Goal: Obtain resource: Obtain resource

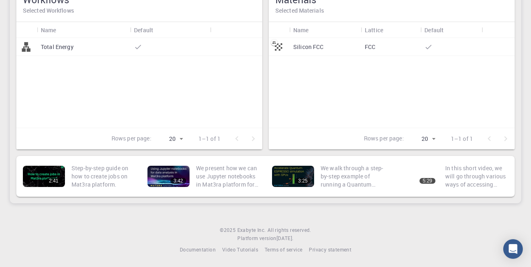
scroll to position [128, 0]
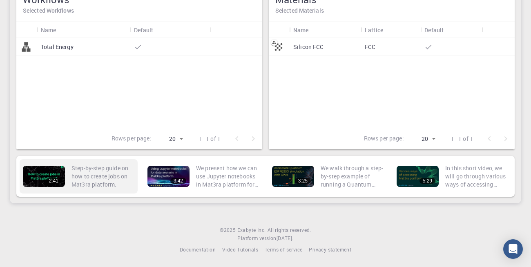
click at [95, 171] on p "Step-by-step guide on how to create jobs on Mat3ra platform." at bounding box center [102, 176] width 63 height 25
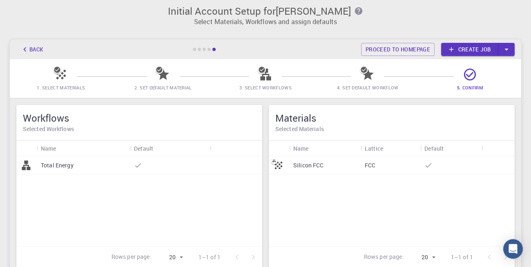
scroll to position [0, 0]
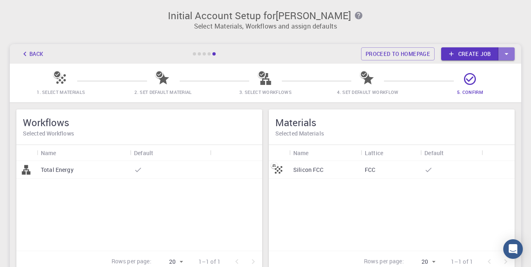
click at [510, 54] on icon "button" at bounding box center [506, 53] width 9 height 9
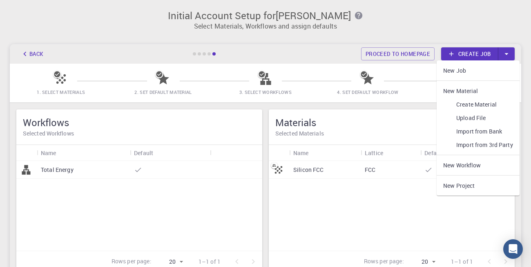
click at [491, 131] on link "Import from Bank" at bounding box center [478, 131] width 83 height 13
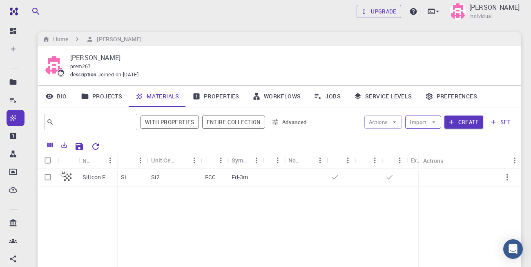
click at [431, 123] on button "Import" at bounding box center [423, 122] width 36 height 13
click at [438, 63] on div "prem267" at bounding box center [289, 67] width 438 height 8
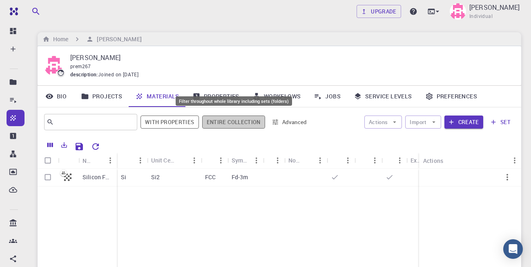
click at [239, 122] on button "Entire collection" at bounding box center [233, 122] width 63 height 13
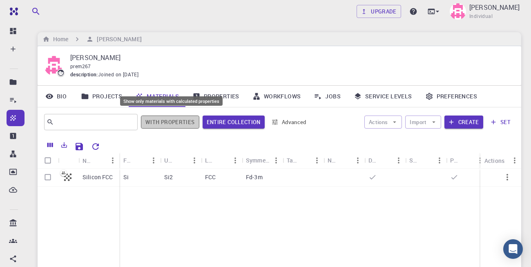
click at [173, 123] on button "With properties" at bounding box center [170, 122] width 58 height 13
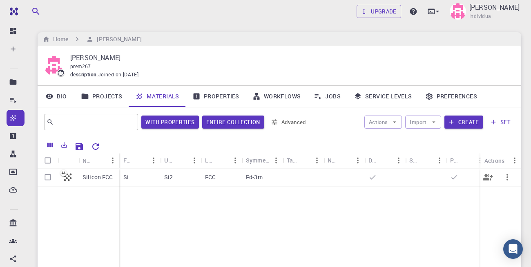
click at [103, 180] on p "Silicon FCC" at bounding box center [98, 177] width 31 height 8
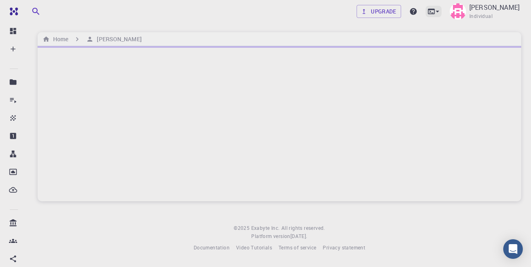
click at [433, 10] on icon at bounding box center [437, 11] width 8 height 8
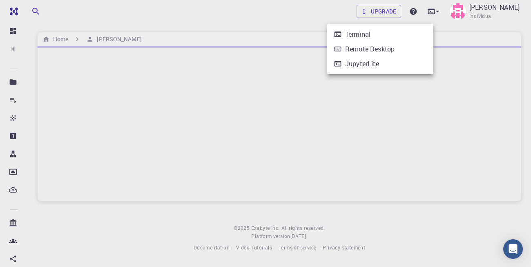
click at [301, 17] on div at bounding box center [265, 133] width 531 height 267
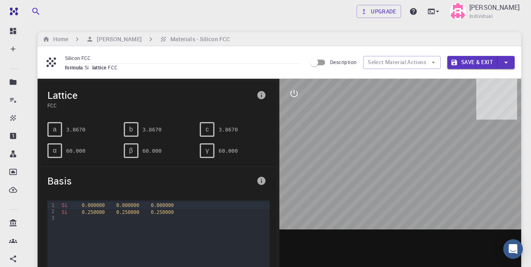
drag, startPoint x: 391, startPoint y: 140, endPoint x: 379, endPoint y: 151, distance: 16.2
drag, startPoint x: 383, startPoint y: 145, endPoint x: 381, endPoint y: 161, distance: 15.7
click at [377, 166] on div at bounding box center [400, 206] width 242 height 254
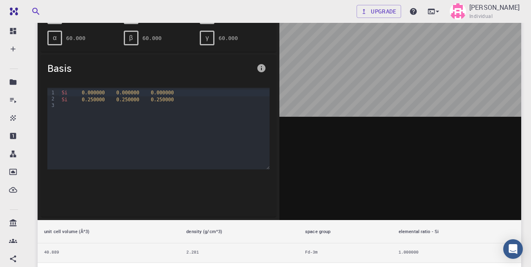
scroll to position [56, 0]
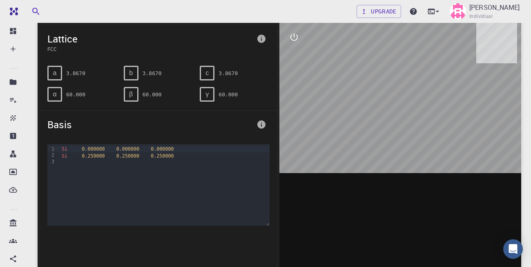
drag, startPoint x: 411, startPoint y: 129, endPoint x: 400, endPoint y: 116, distance: 17.4
click at [400, 116] on div at bounding box center [400, 149] width 242 height 254
drag, startPoint x: 394, startPoint y: 88, endPoint x: 348, endPoint y: 135, distance: 65.3
click at [348, 135] on div at bounding box center [400, 149] width 242 height 254
